Goal: Task Accomplishment & Management: Manage account settings

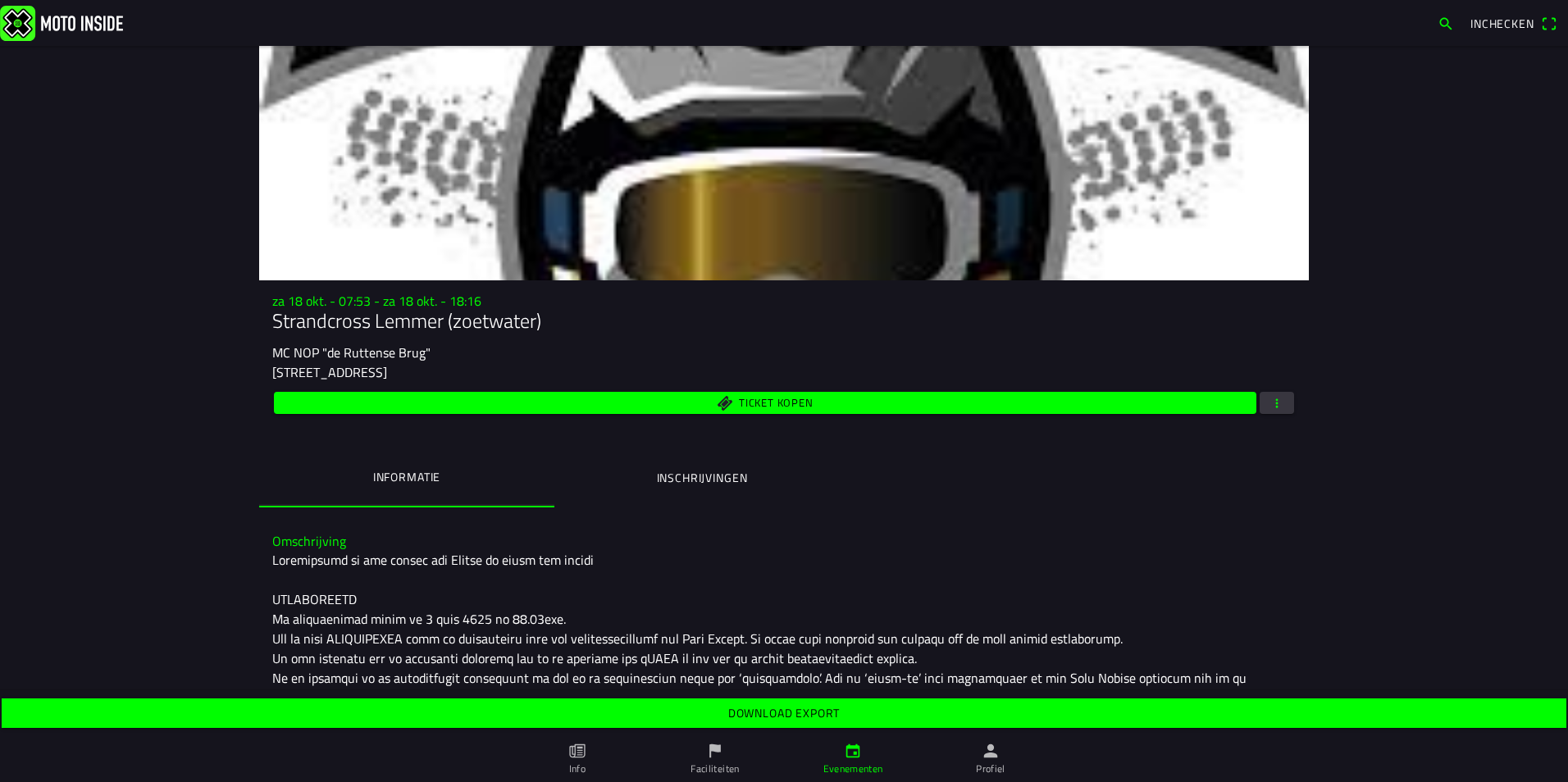
click at [1003, 765] on ion-label "Profiel" at bounding box center [991, 769] width 30 height 15
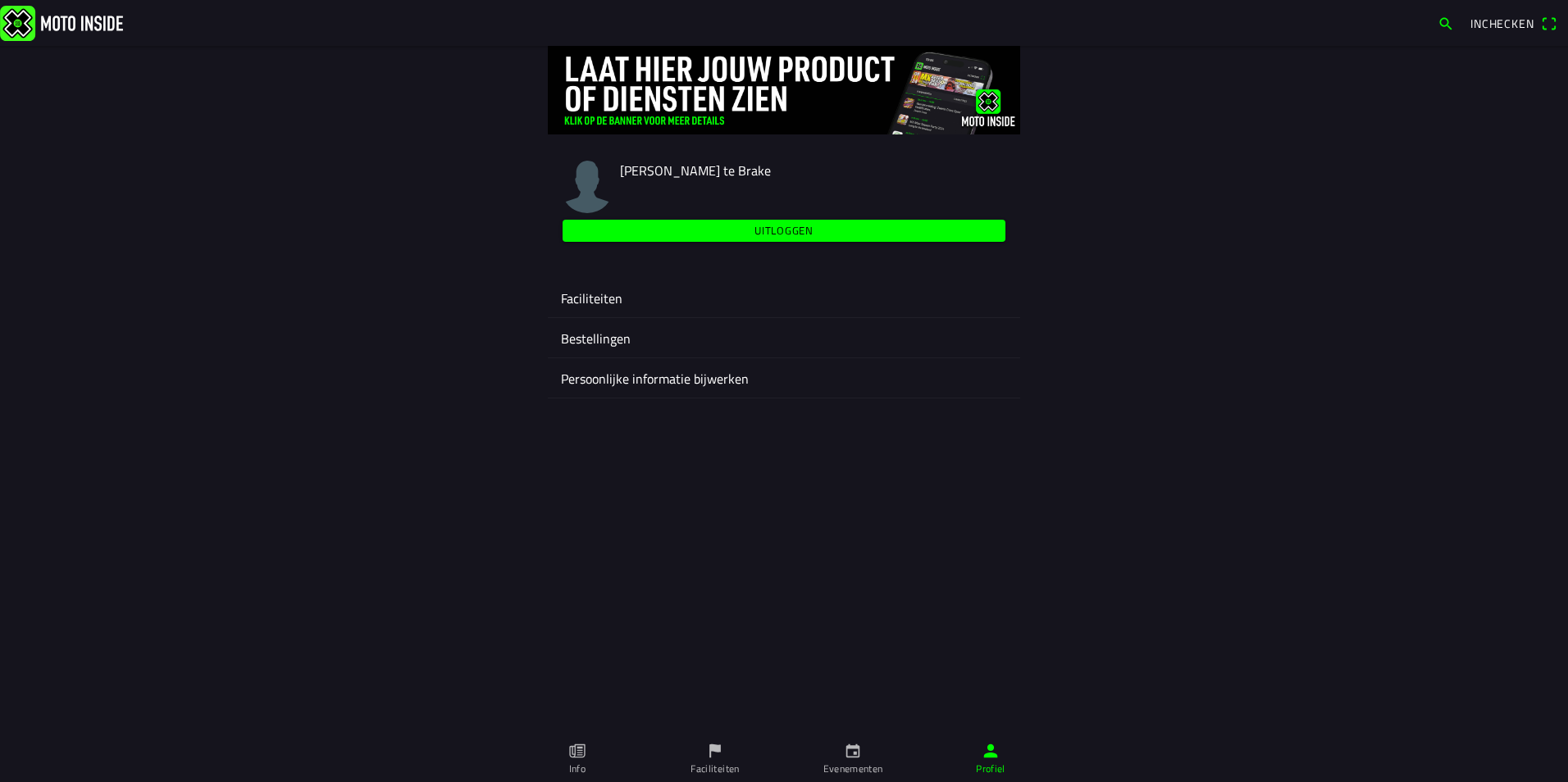
click at [602, 300] on ion-label "Faciliteiten" at bounding box center [784, 299] width 446 height 20
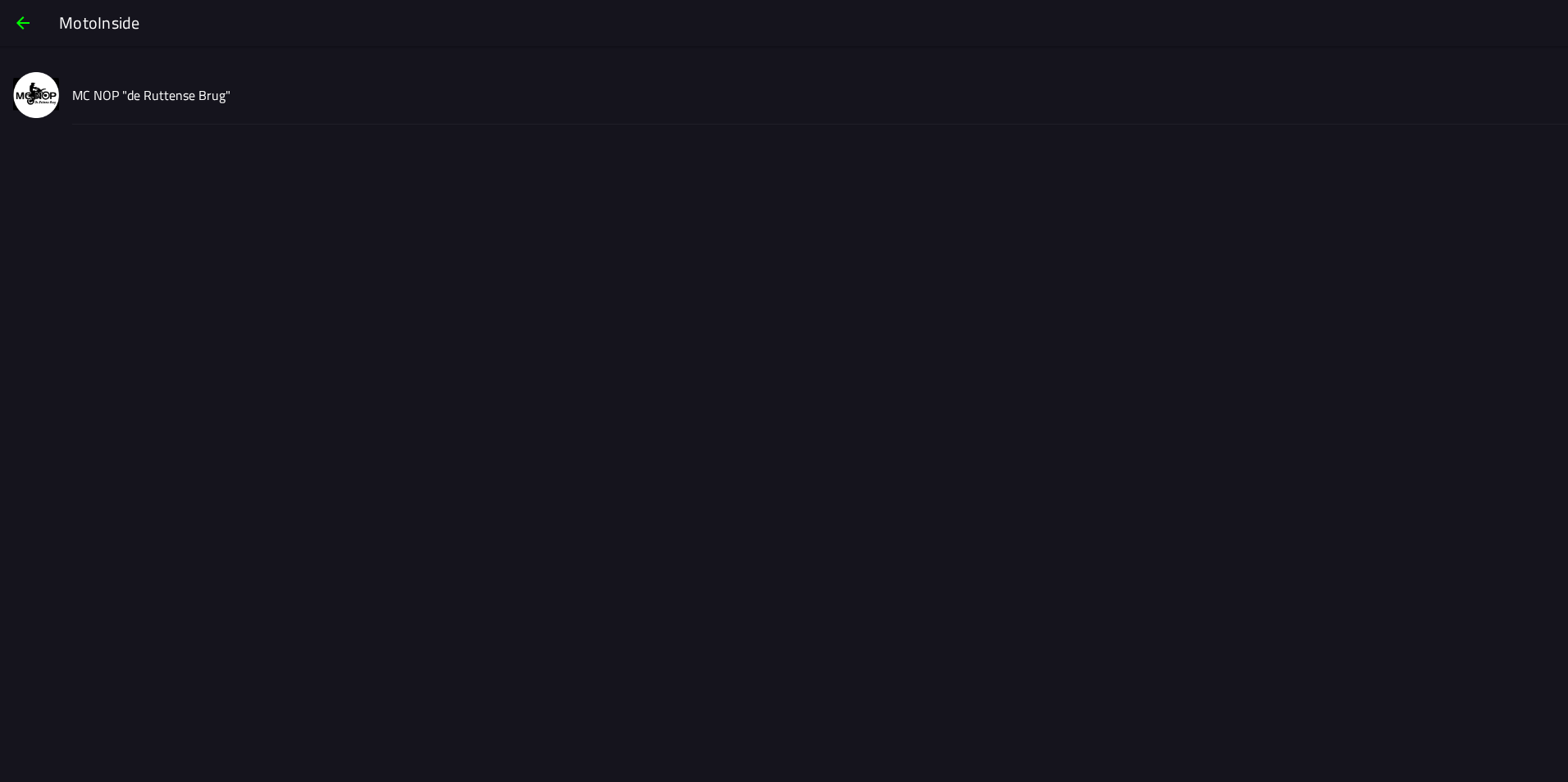
click at [0, 0] on slot "MC NOP "de Ruttense Brug"" at bounding box center [0, 0] width 0 height 0
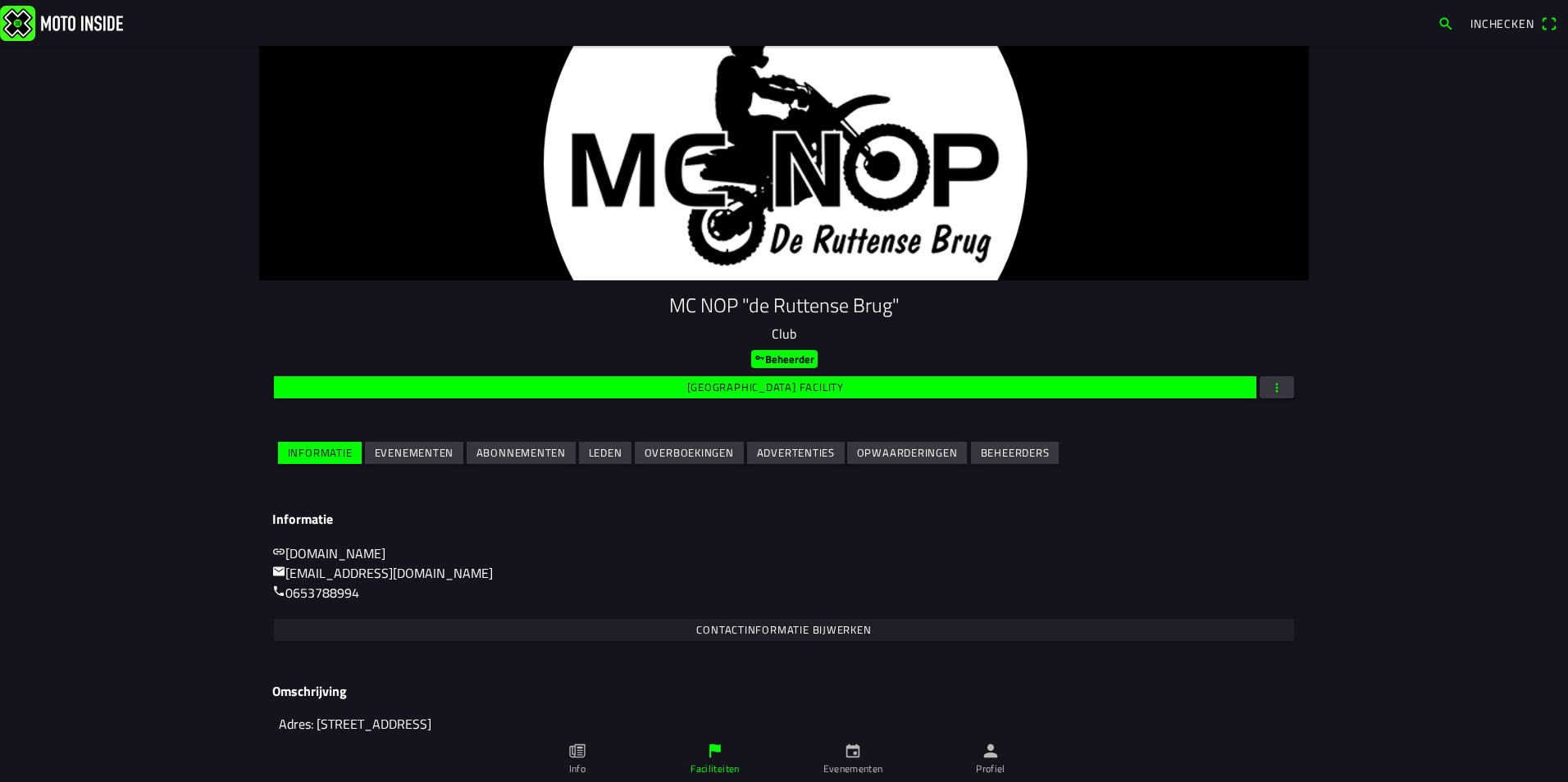
click at [0, 0] on slot "Leden" at bounding box center [0, 0] width 0 height 0
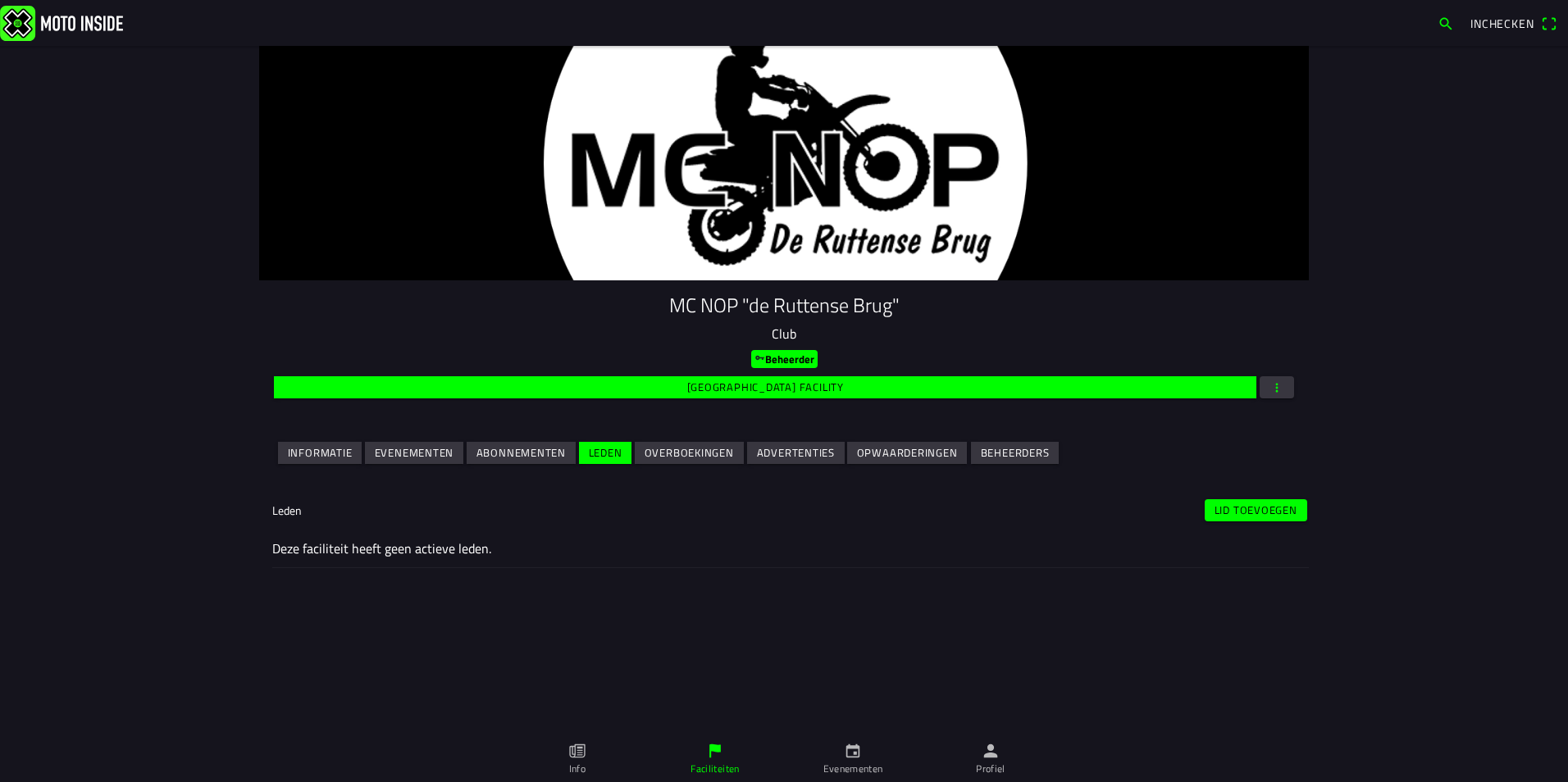
click at [0, 0] on slot "Lid toevoegen" at bounding box center [0, 0] width 0 height 0
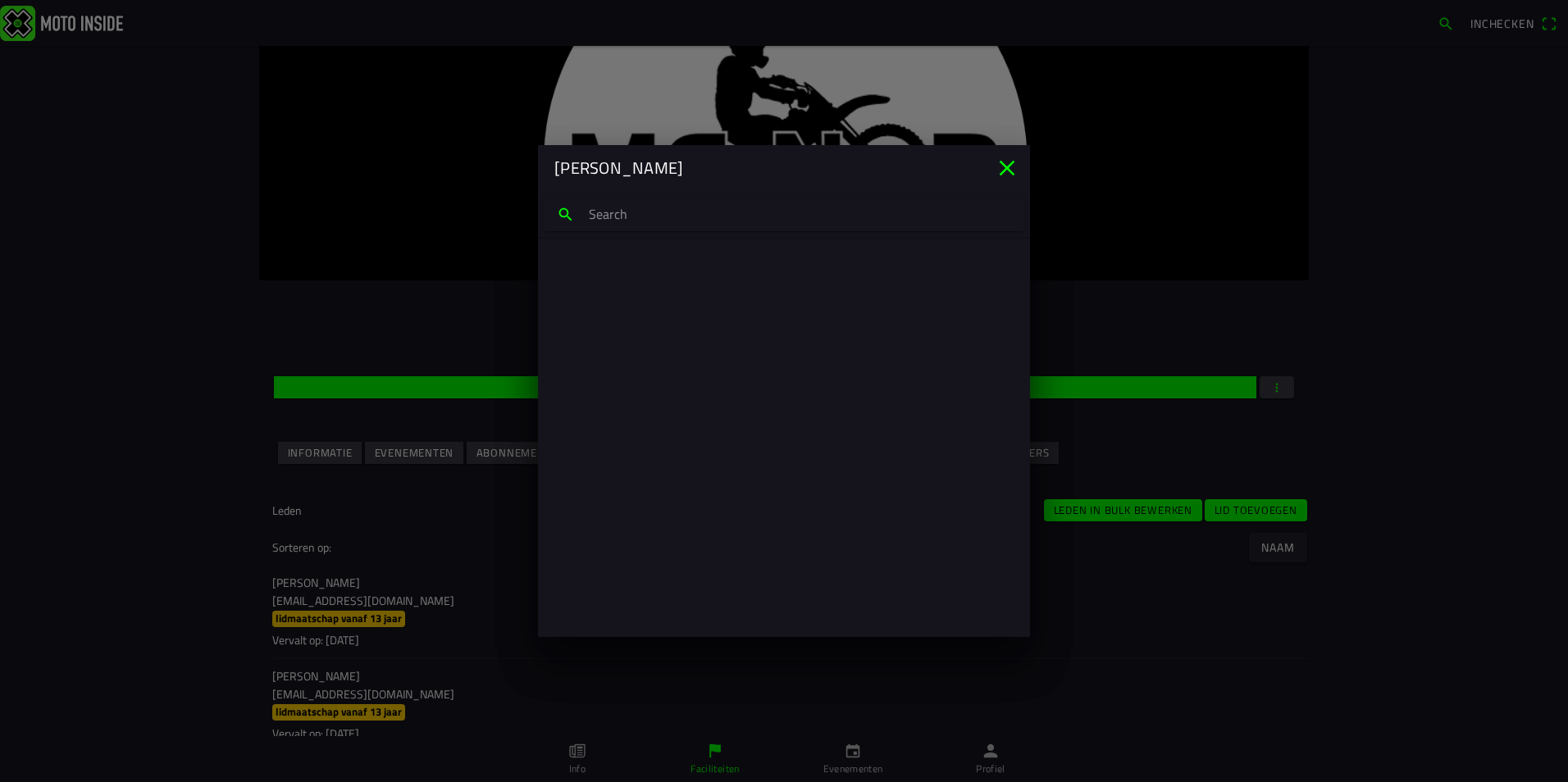
click at [642, 214] on input "search text" at bounding box center [784, 214] width 480 height 35
paste input "[EMAIL_ADDRESS][DOMAIN_NAME]"
type input "[EMAIL_ADDRESS][DOMAIN_NAME]"
click at [627, 273] on p "Bram van den Hoek" at bounding box center [784, 274] width 440 height 16
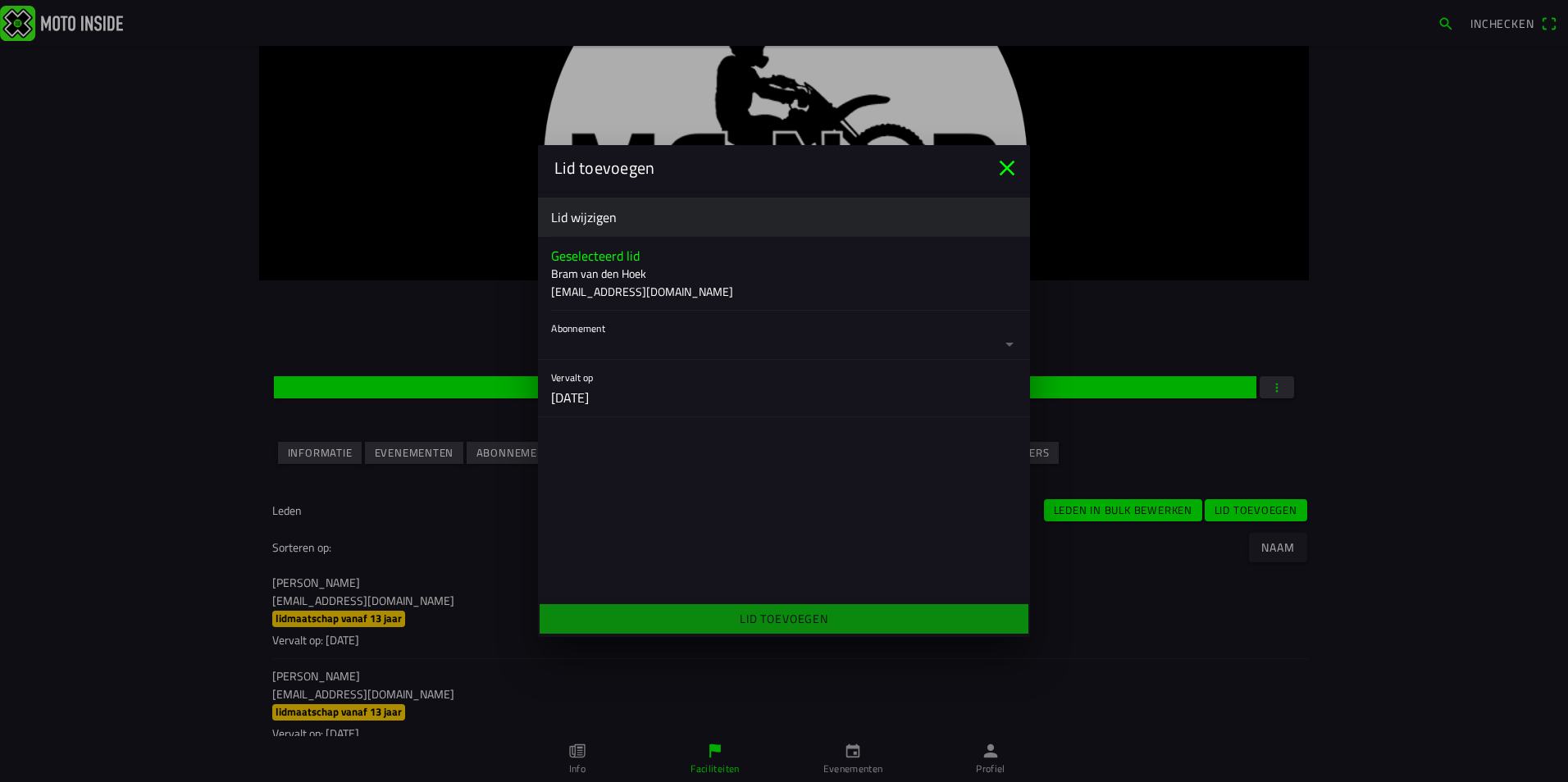
click at [621, 343] on button "button" at bounding box center [791, 335] width 479 height 49
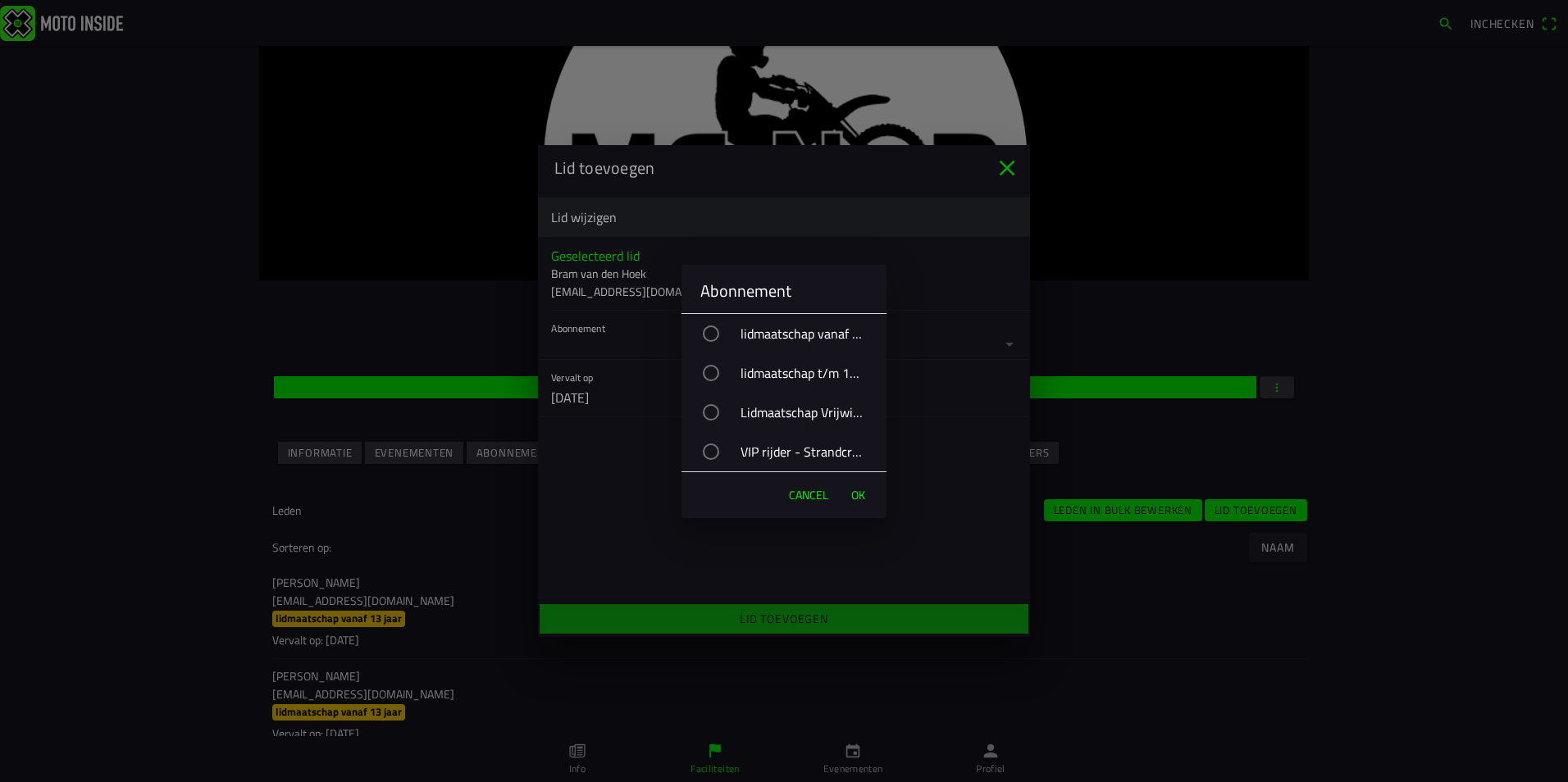
click at [739, 453] on div "VIP rijder - Strandcross" at bounding box center [792, 452] width 189 height 41
click at [852, 493] on span "OK" at bounding box center [858, 495] width 14 height 16
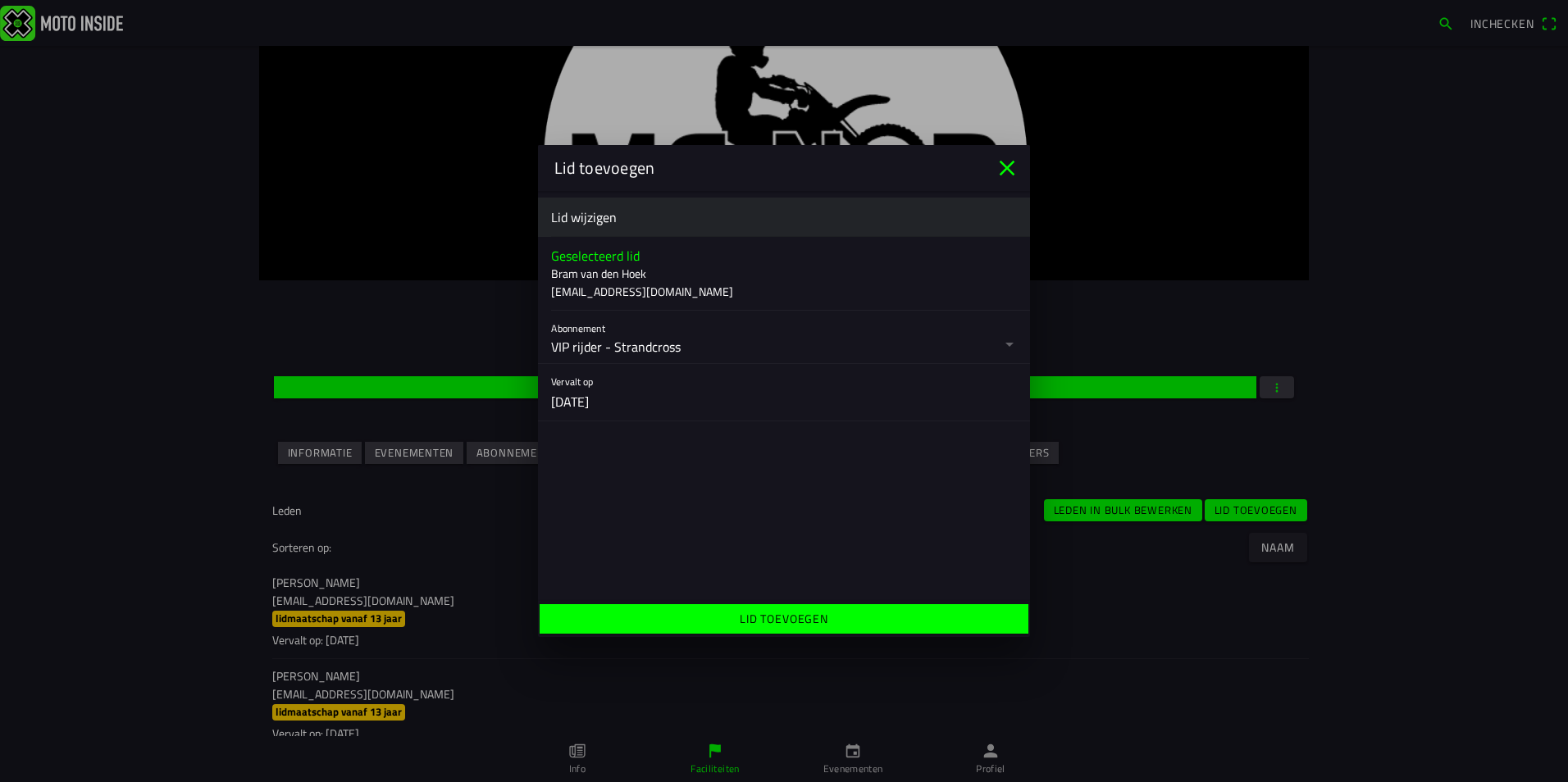
click at [810, 616] on ion-label "Lid toevoegen" at bounding box center [784, 619] width 88 height 17
